Goal: Transaction & Acquisition: Download file/media

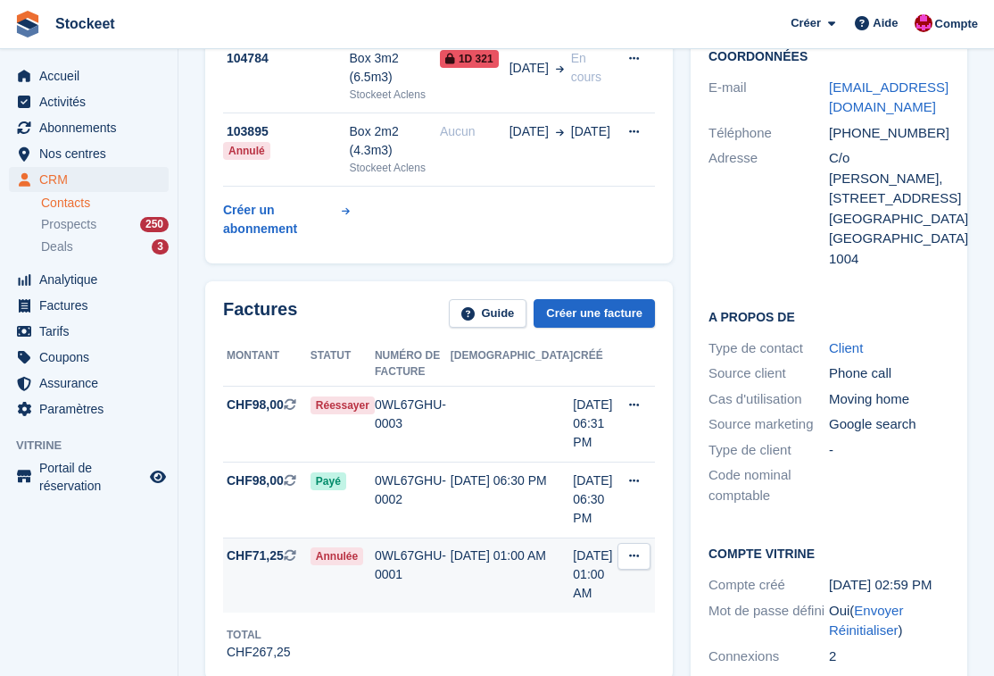
scroll to position [377, 0]
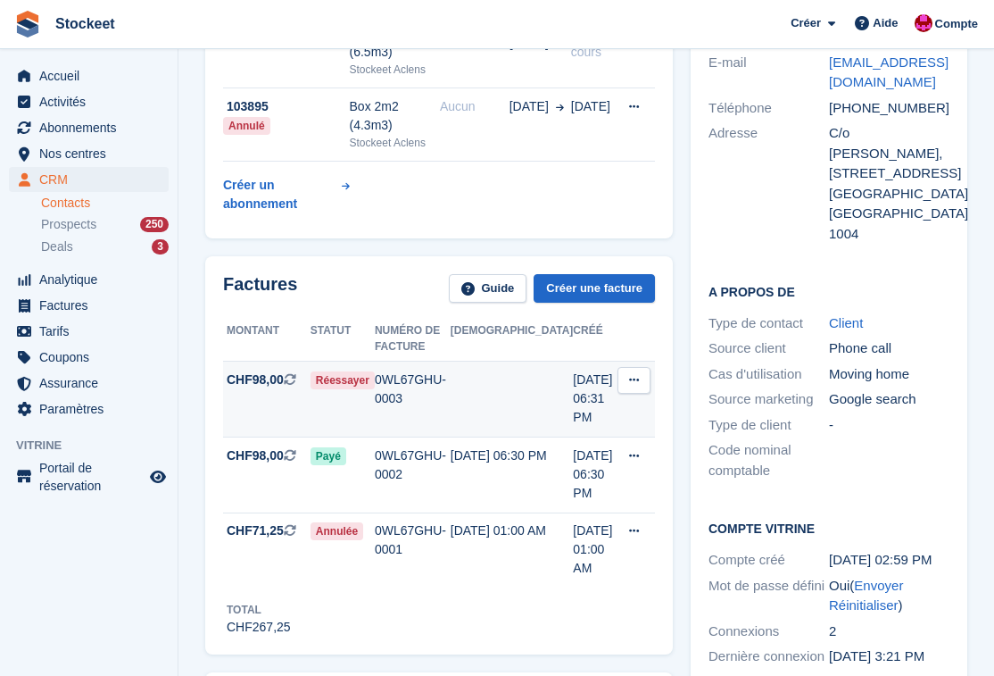
click at [418, 370] on div "0WL67GHU-0003" at bounding box center [413, 388] width 76 height 37
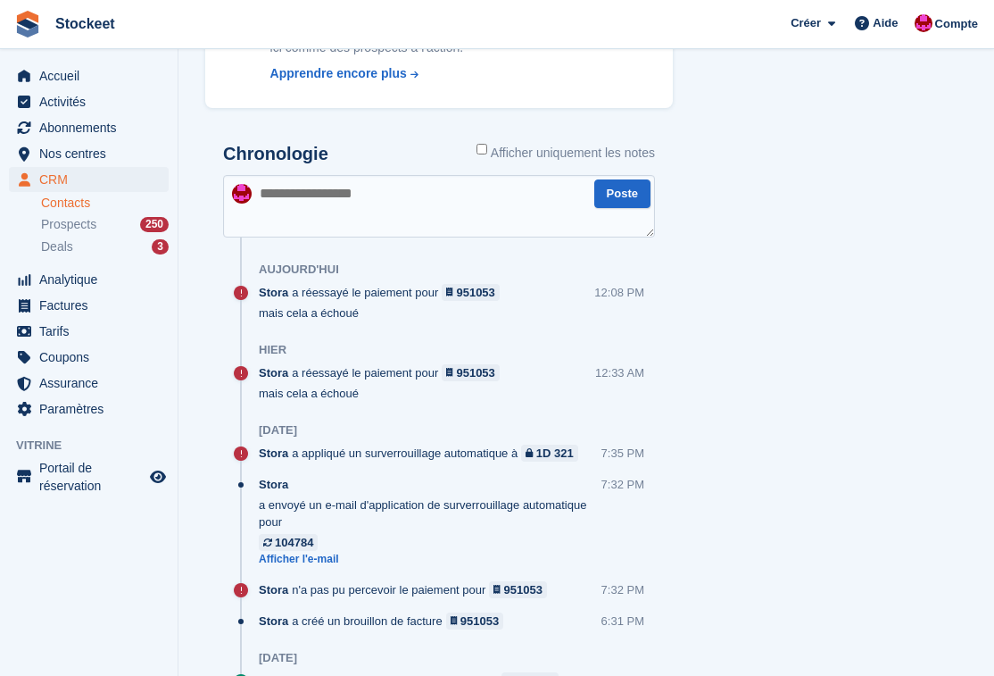
scroll to position [1256, 0]
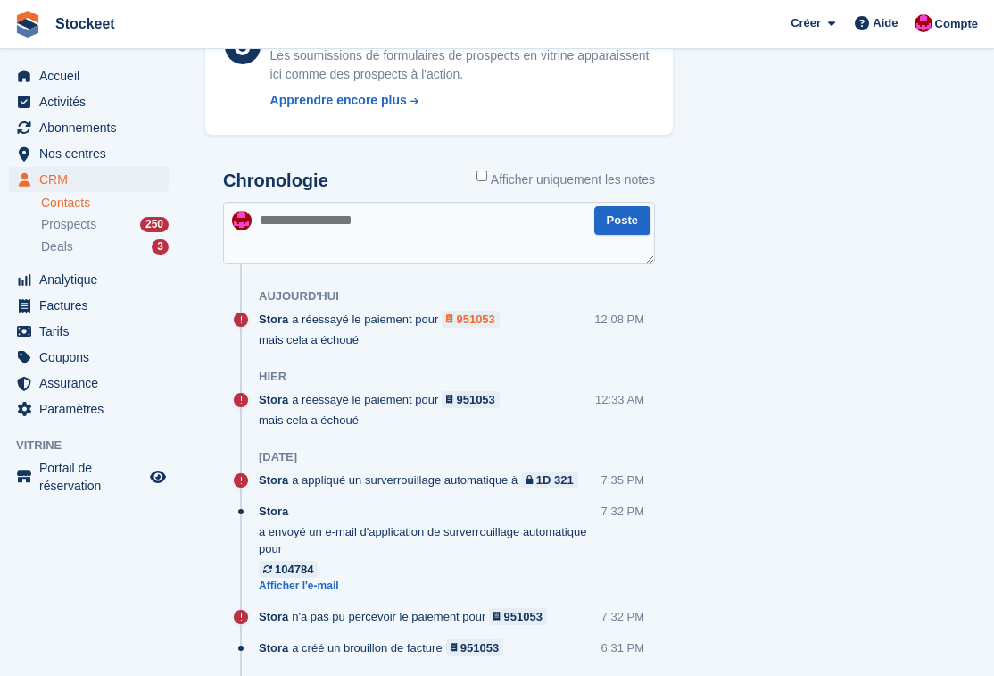
click at [469, 311] on div "951053" at bounding box center [475, 319] width 38 height 17
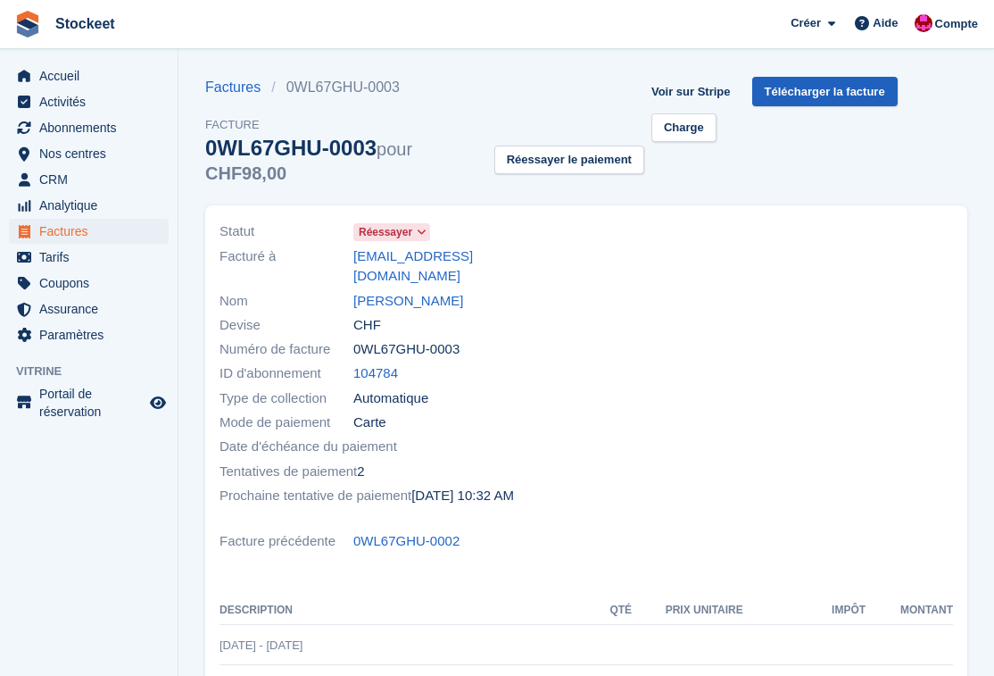
click at [860, 87] on link "Télécharger la facture" at bounding box center [824, 91] width 145 height 29
